Goal: Information Seeking & Learning: Find contact information

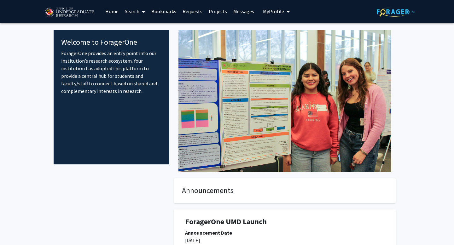
scroll to position [3, 0]
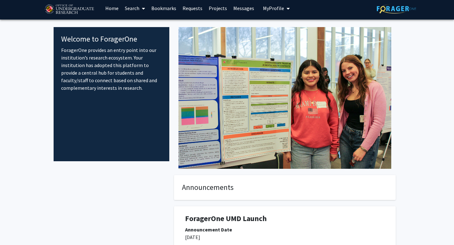
click at [216, 7] on link "Projects" at bounding box center [218, 8] width 25 height 22
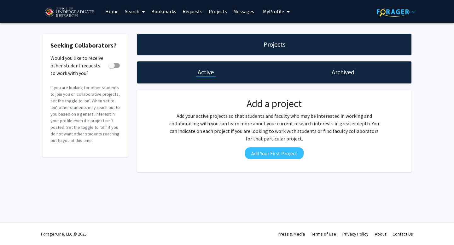
click at [193, 17] on link "Requests" at bounding box center [193, 11] width 26 height 22
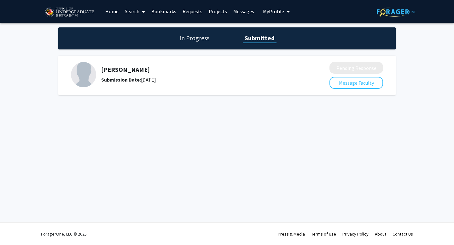
click at [164, 13] on link "Bookmarks" at bounding box center [163, 11] width 31 height 22
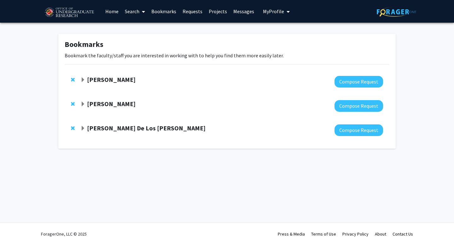
click at [134, 130] on strong "[PERSON_NAME] De Los [PERSON_NAME]" at bounding box center [146, 128] width 119 height 8
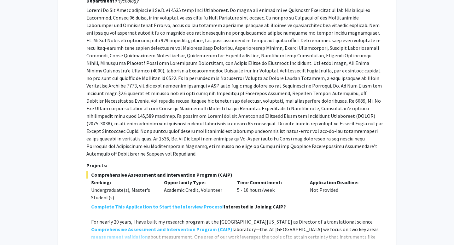
scroll to position [182, 0]
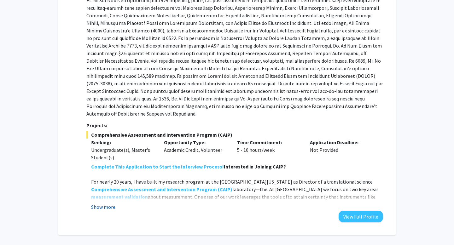
click at [106, 204] on button "Show more" at bounding box center [103, 208] width 24 height 8
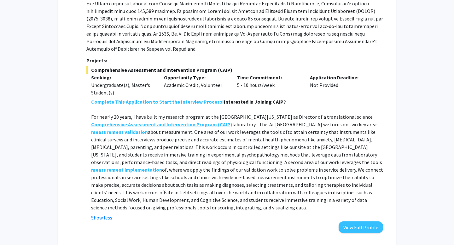
scroll to position [247, 0]
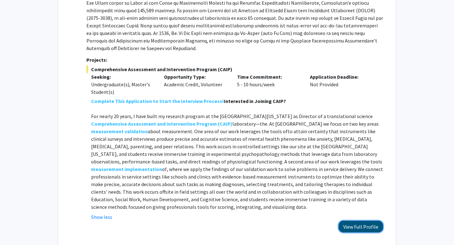
click at [366, 221] on button "View Full Profile" at bounding box center [361, 227] width 44 height 12
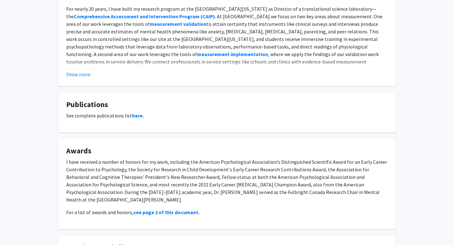
scroll to position [563, 0]
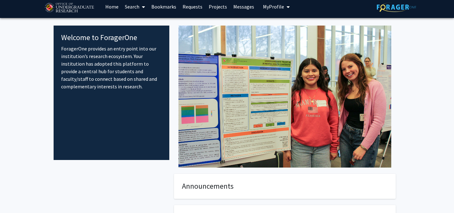
scroll to position [6, 0]
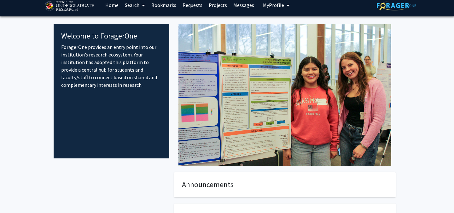
click at [138, 8] on link "Search" at bounding box center [135, 5] width 27 height 22
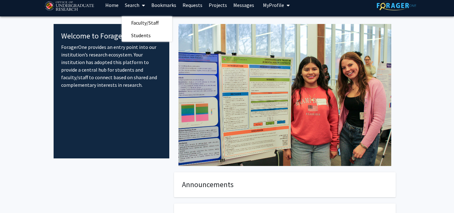
click at [138, 8] on link "Search" at bounding box center [135, 5] width 27 height 22
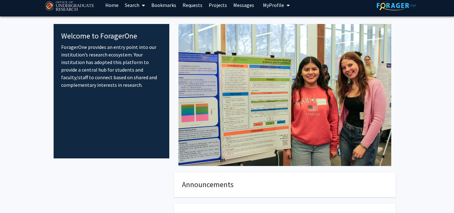
click at [110, 4] on link "Home" at bounding box center [112, 5] width 20 height 22
click at [135, 9] on link "Search" at bounding box center [135, 5] width 27 height 22
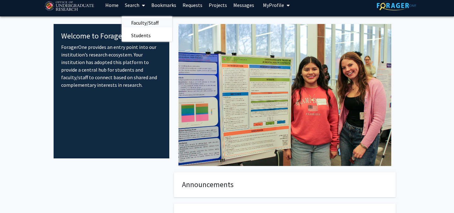
click at [150, 24] on span "Faculty/Staff" at bounding box center [145, 22] width 46 height 13
